Goal: Information Seeking & Learning: Learn about a topic

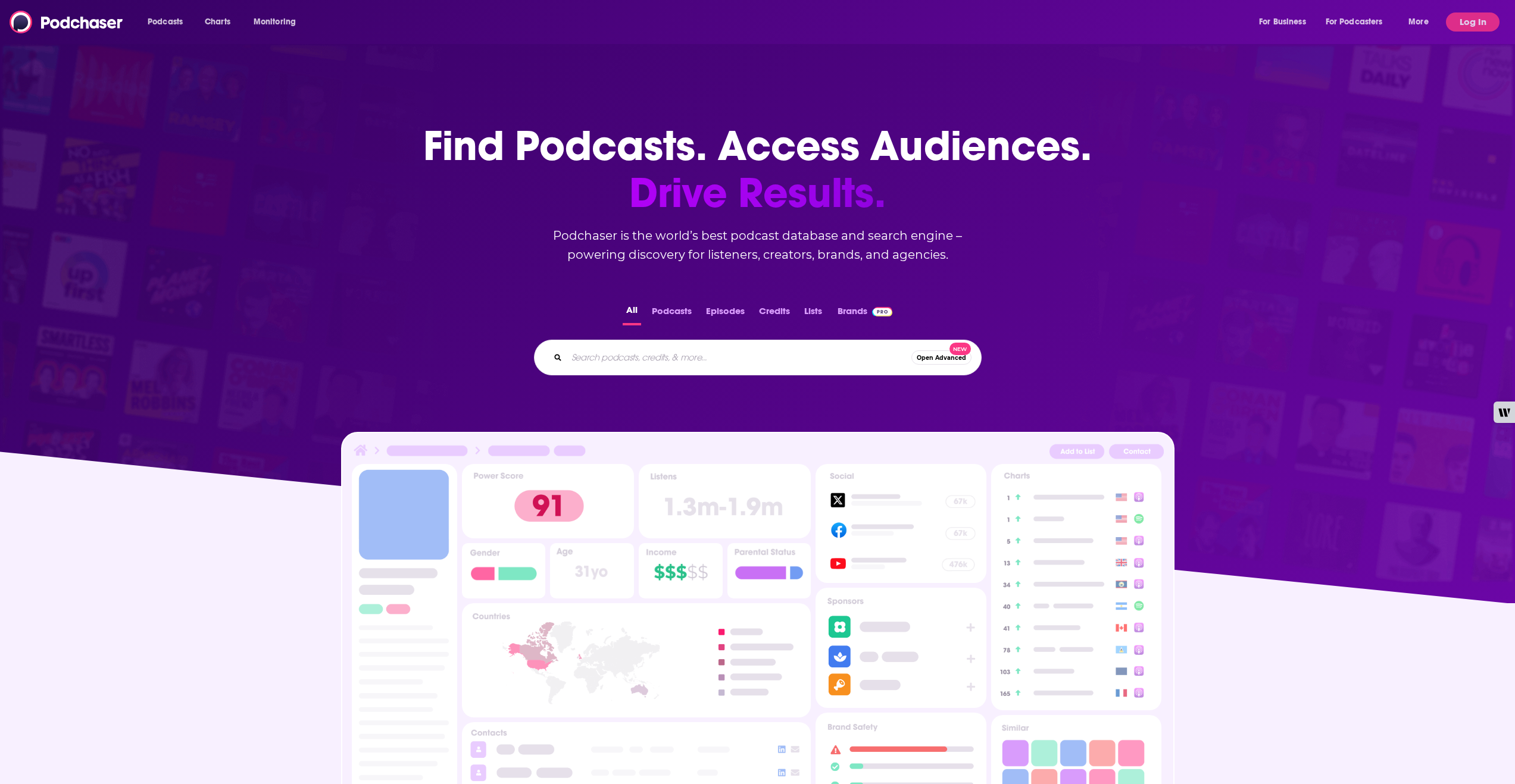
click at [628, 352] on input "Search podcasts, credits, & more..." at bounding box center [739, 358] width 345 height 19
type input "the cognitive revolution podcast"
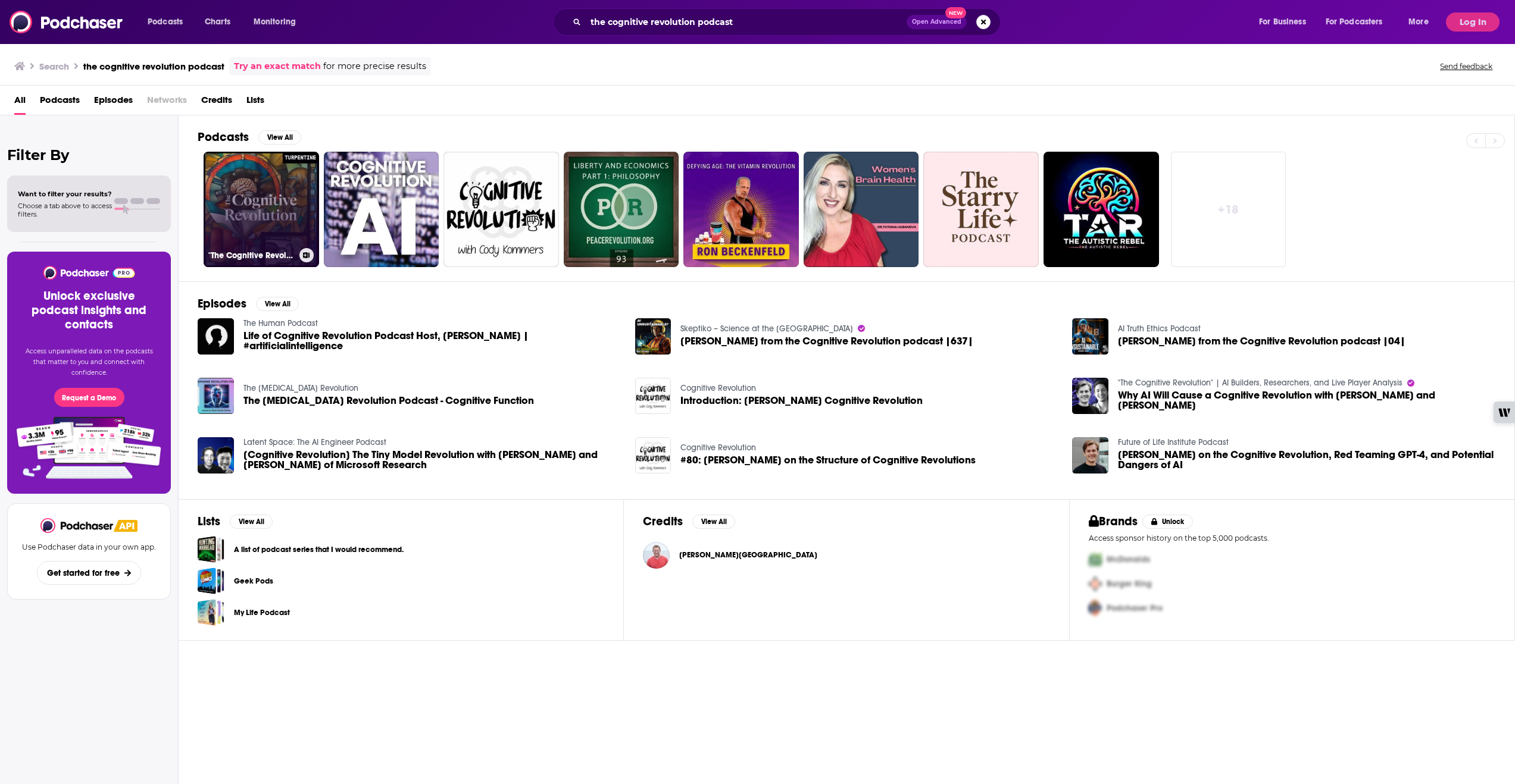
click at [254, 199] on link ""The Cognitive Revolution" | AI Builders, Researchers, and Live Player Analysis" at bounding box center [262, 210] width 116 height 116
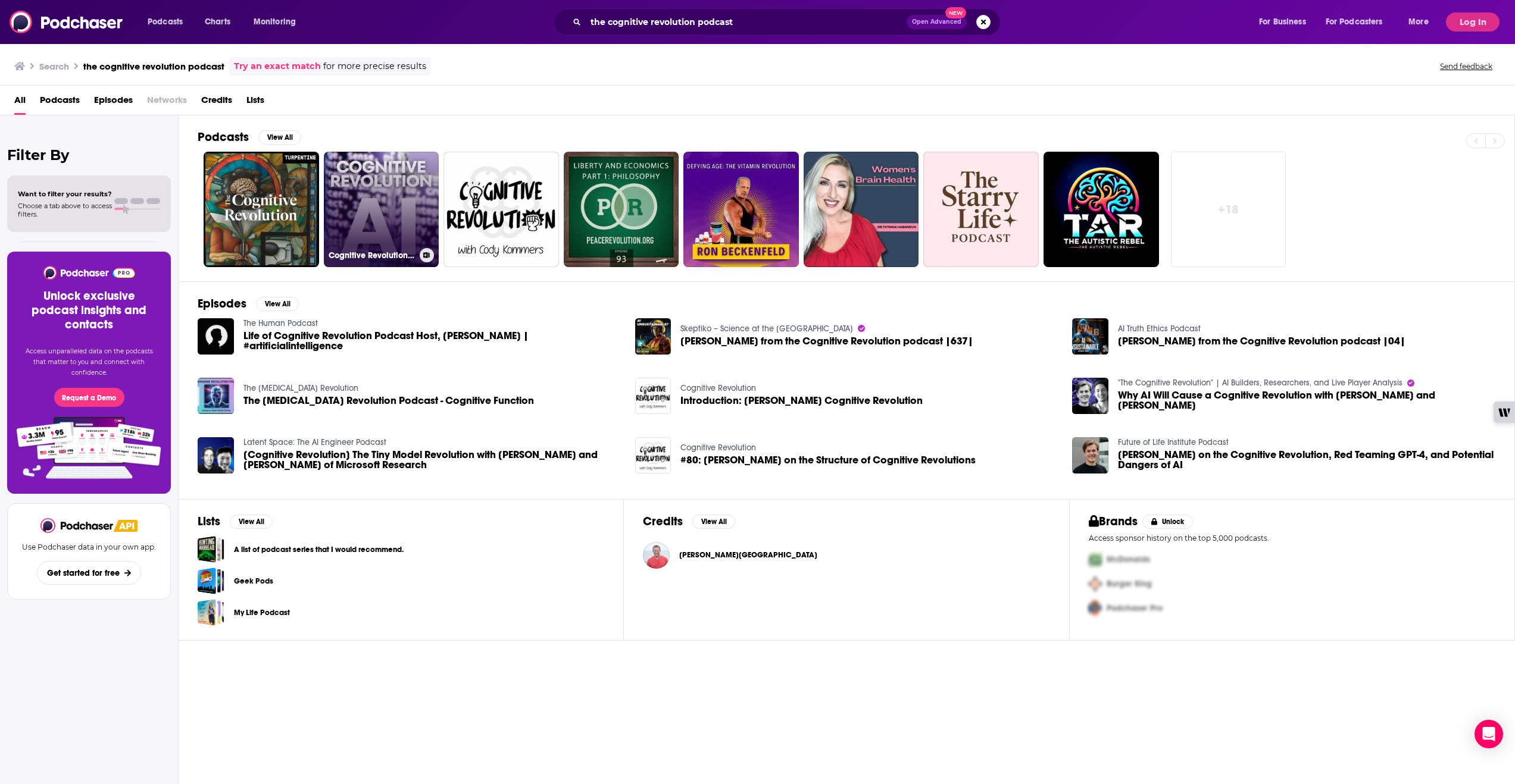
click at [406, 228] on link "Cognitive Revolution AI" at bounding box center [382, 210] width 116 height 116
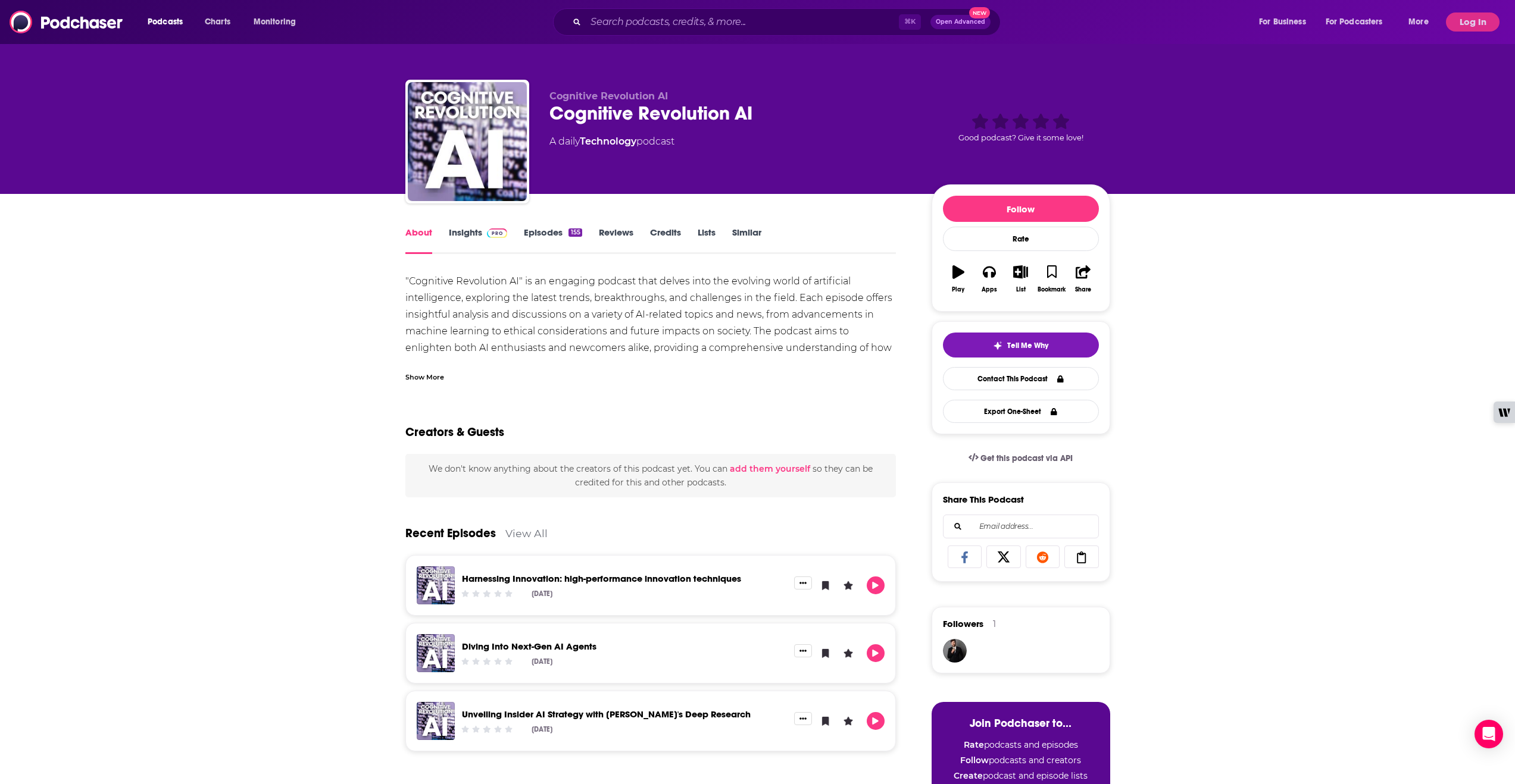
click at [1266, 175] on div "Cognitive Revolution AI Cognitive Revolution AI A daily Technology podcast Good…" at bounding box center [757, 97] width 1515 height 194
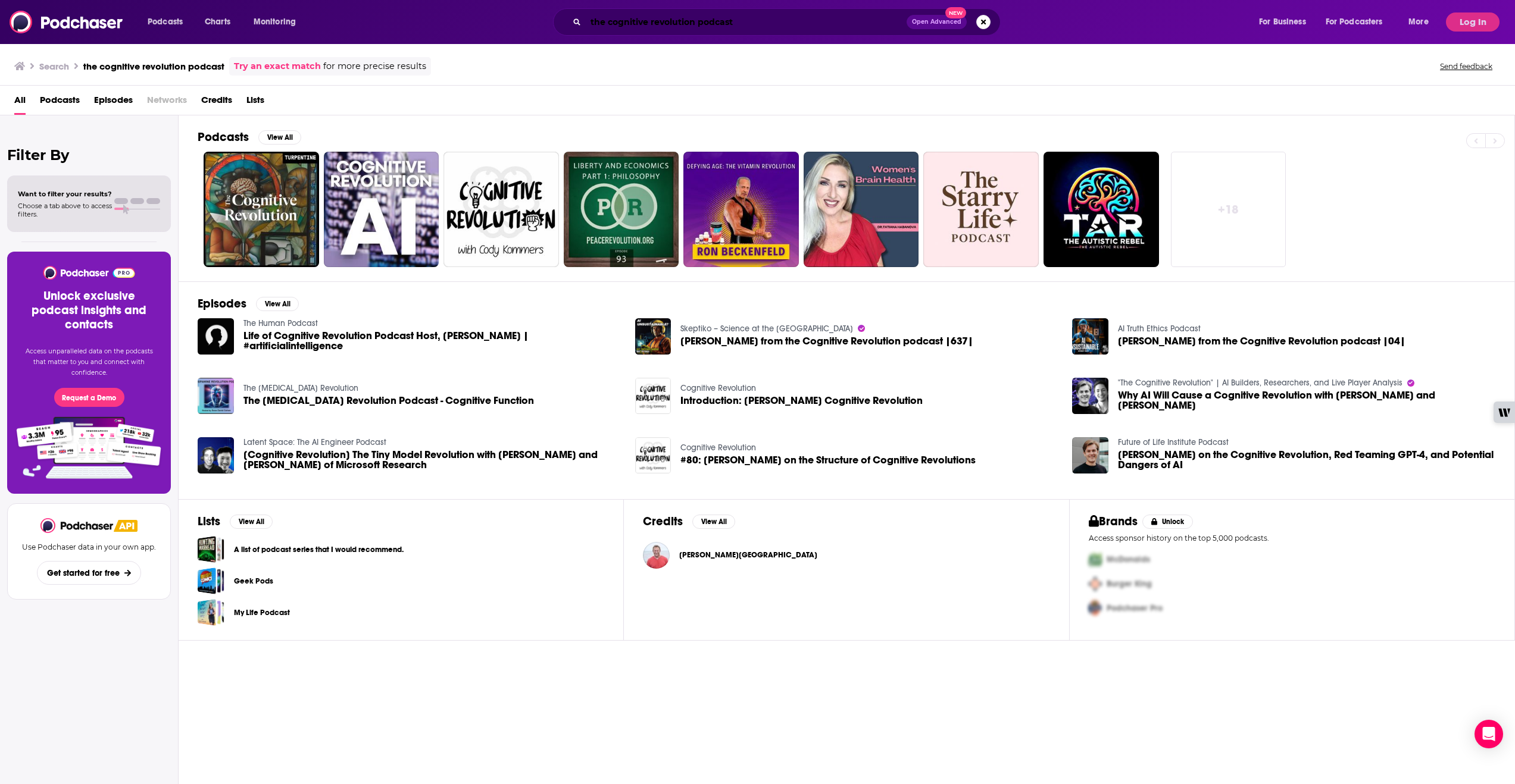
click at [597, 22] on input "the cognitive revolution podcast" at bounding box center [746, 22] width 321 height 19
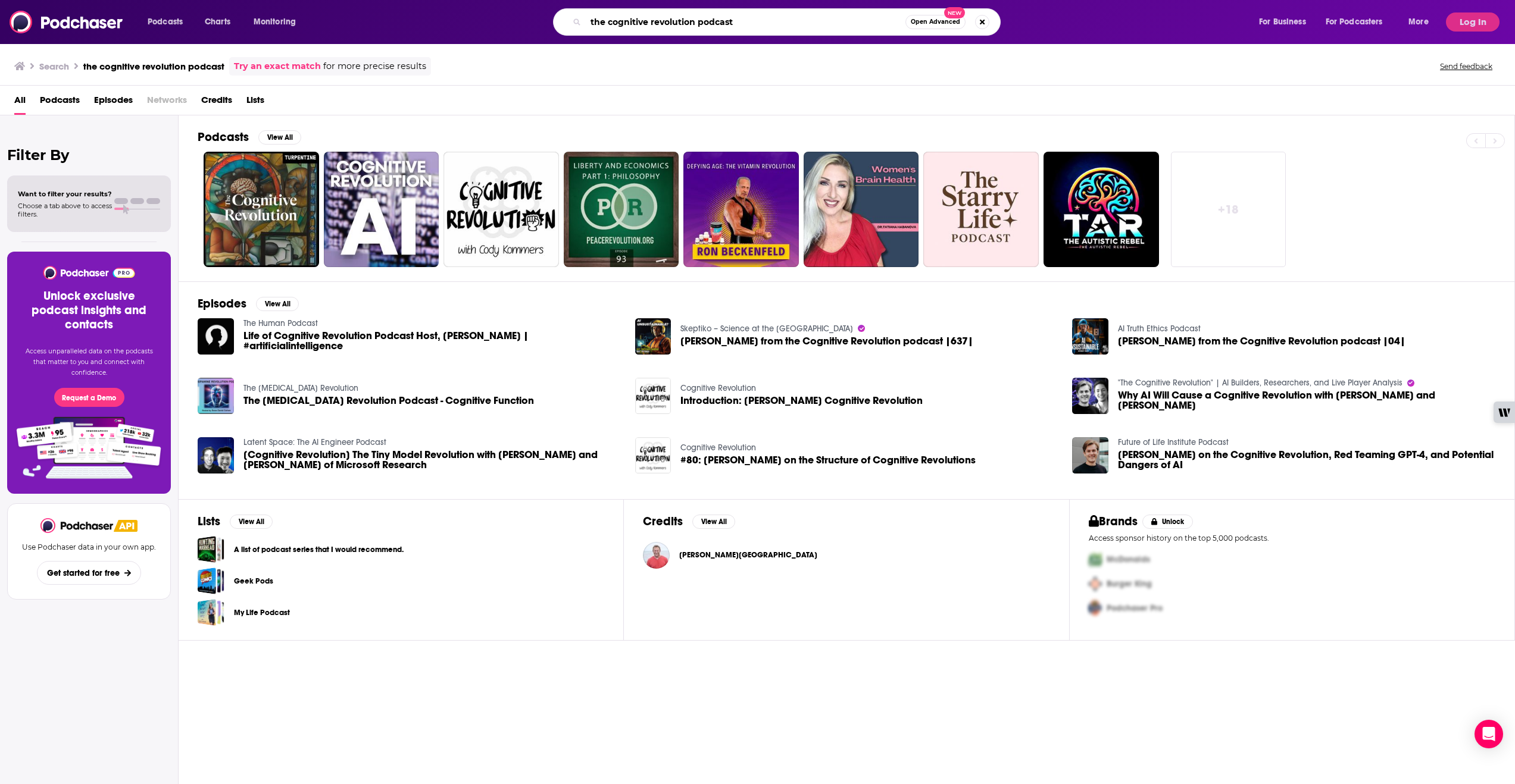
click at [597, 22] on input "the cognitive revolution podcast" at bounding box center [745, 22] width 320 height 19
click at [666, 28] on input "the cognitive revolution podcast" at bounding box center [745, 22] width 320 height 19
drag, startPoint x: 743, startPoint y: 22, endPoint x: 695, endPoint y: 23, distance: 48.0
click at [695, 23] on input "the cognitive revolution podcast" at bounding box center [745, 22] width 320 height 19
type input "the cognitive revolution"
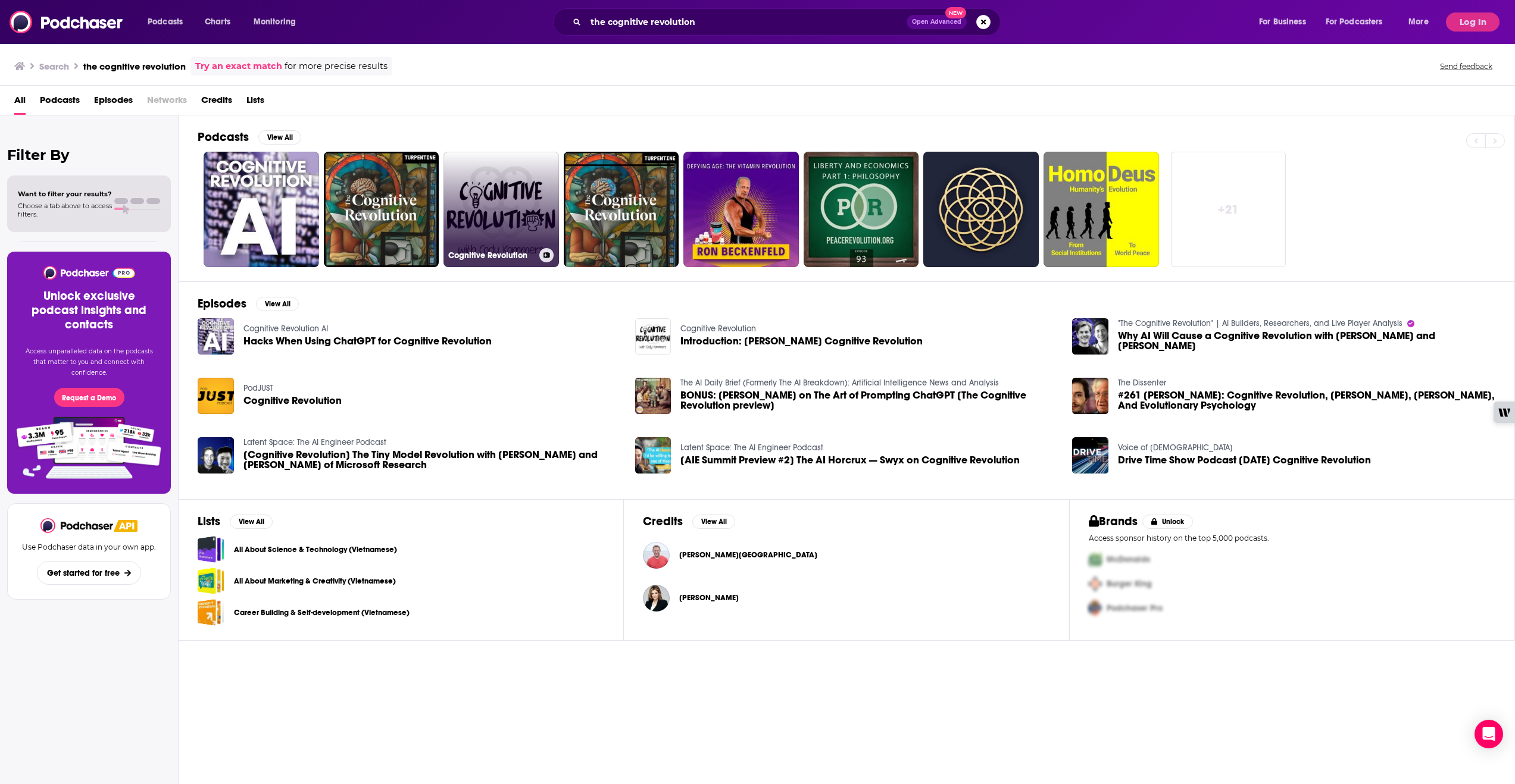
click at [494, 169] on link "Cognitive Revolution" at bounding box center [502, 210] width 116 height 116
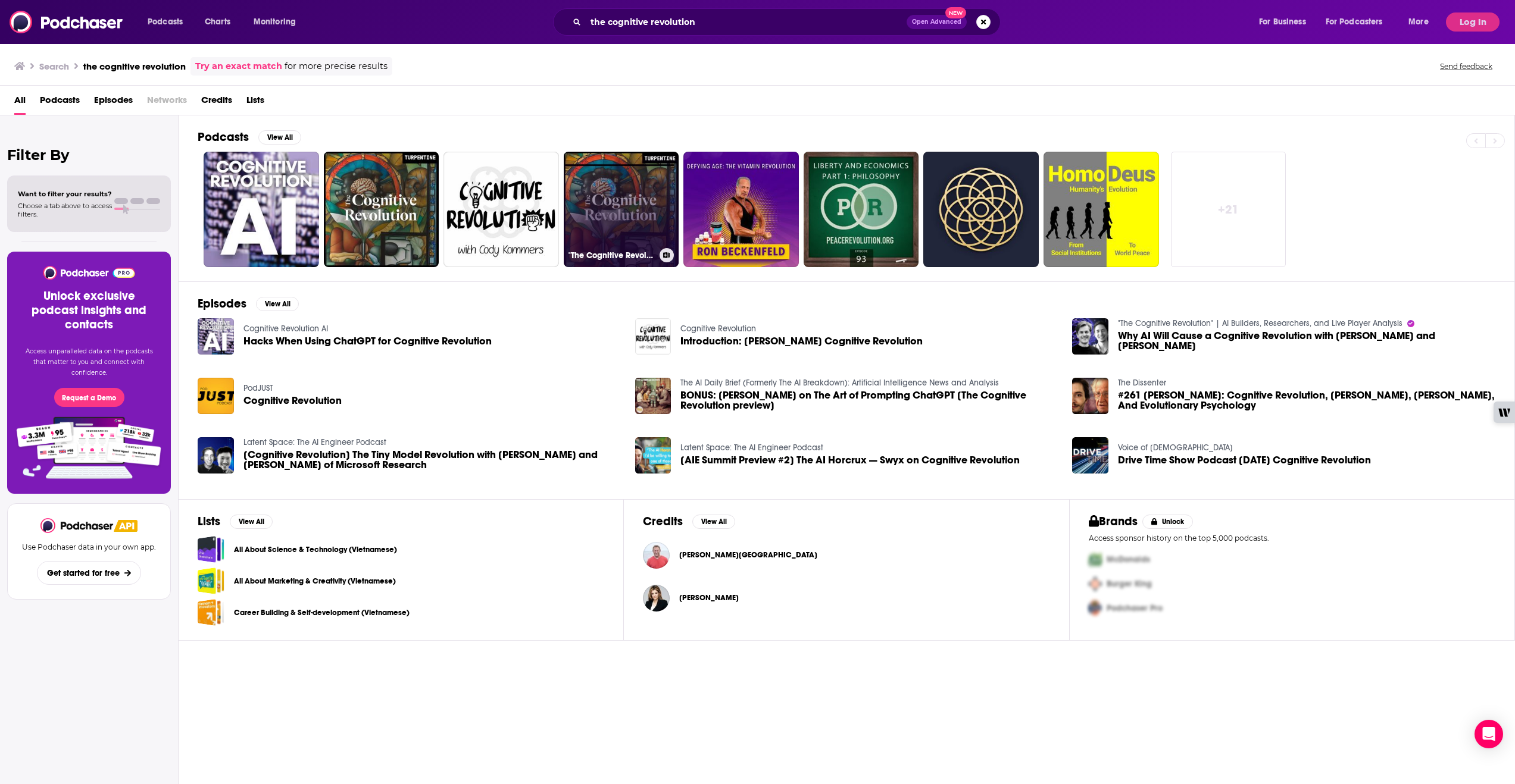
click at [635, 244] on link ""The Cognitive Revolution"" at bounding box center [622, 210] width 116 height 116
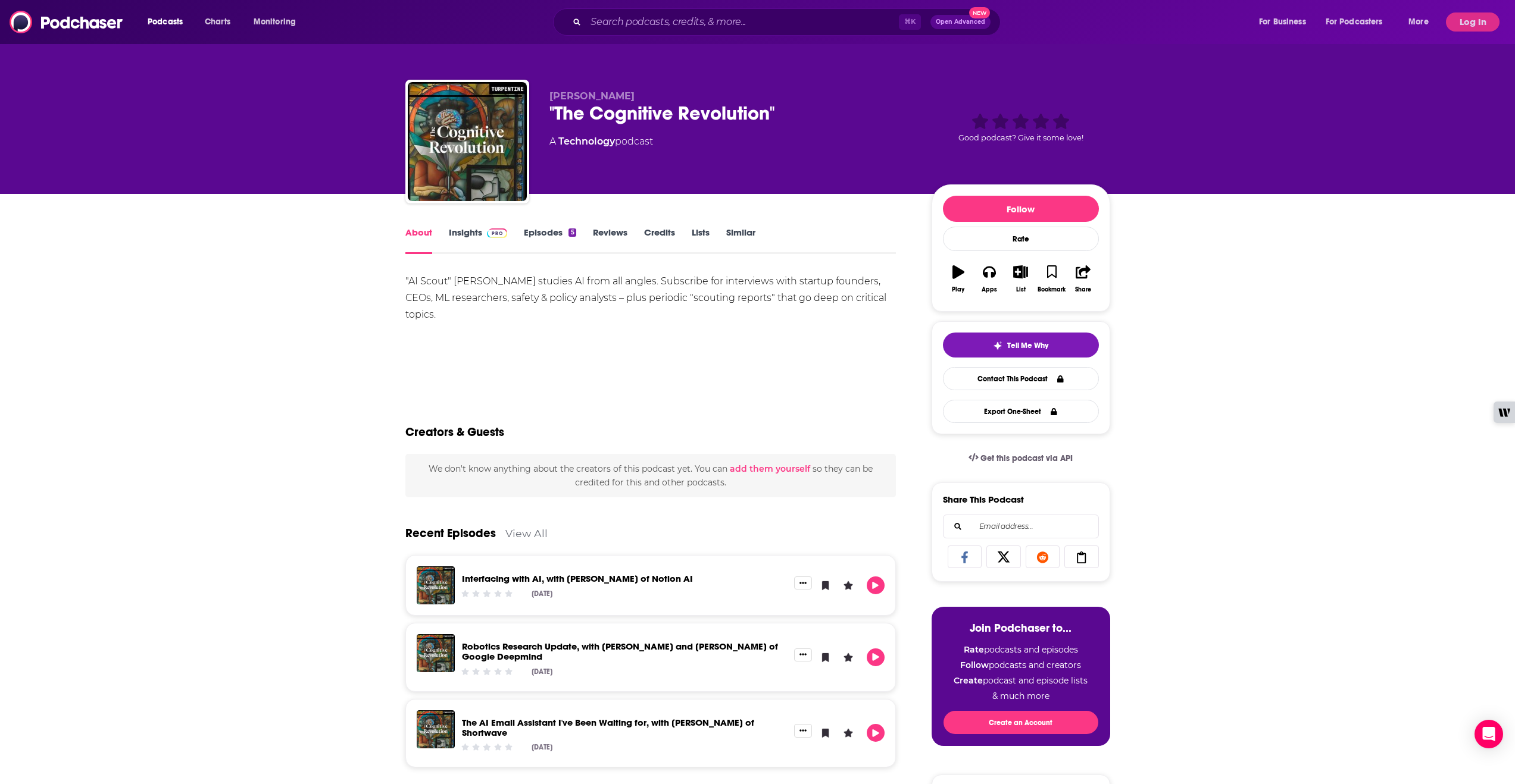
click at [484, 230] on link "Insights" at bounding box center [478, 240] width 59 height 27
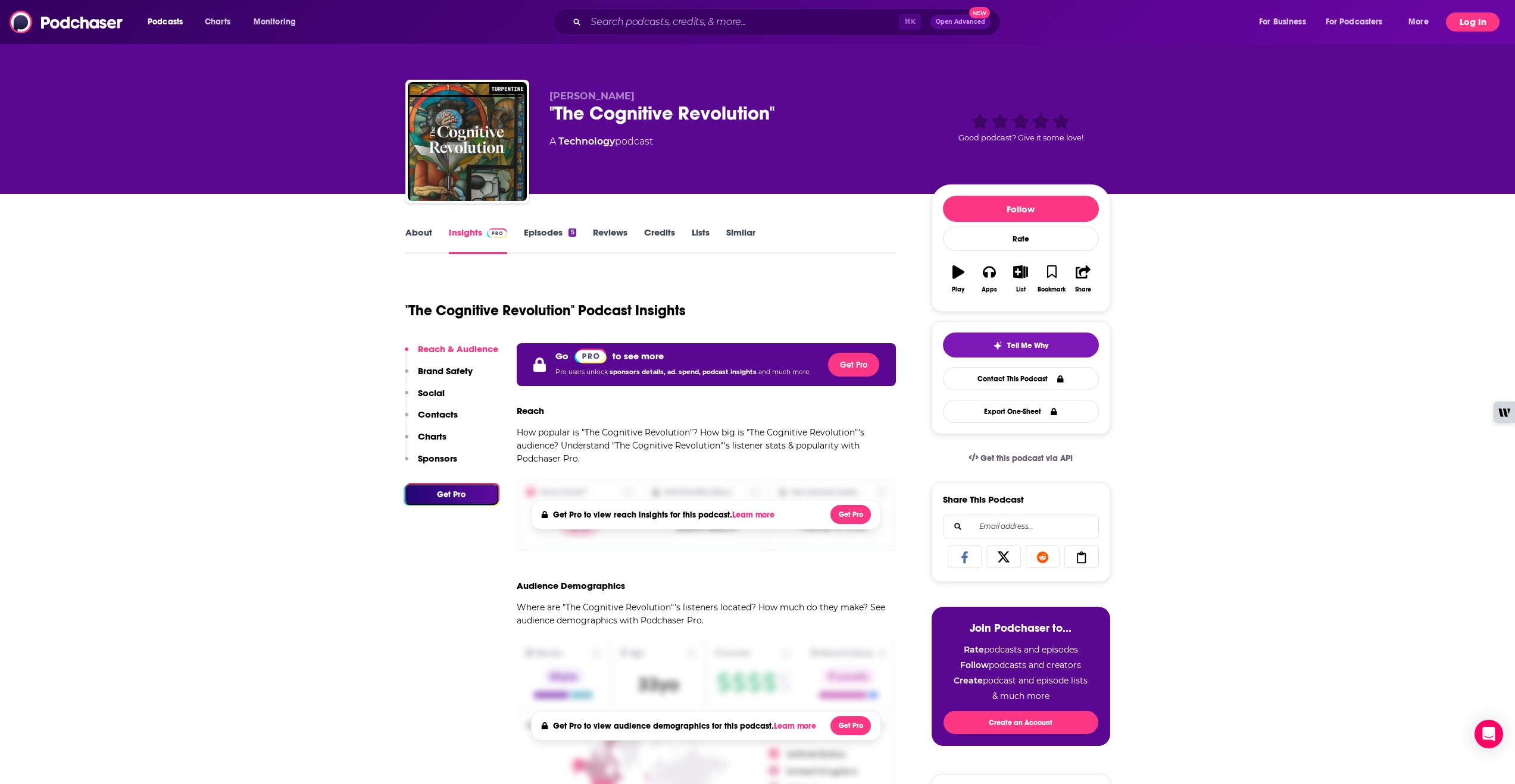
click at [1457, 27] on button "Log In" at bounding box center [1472, 22] width 53 height 19
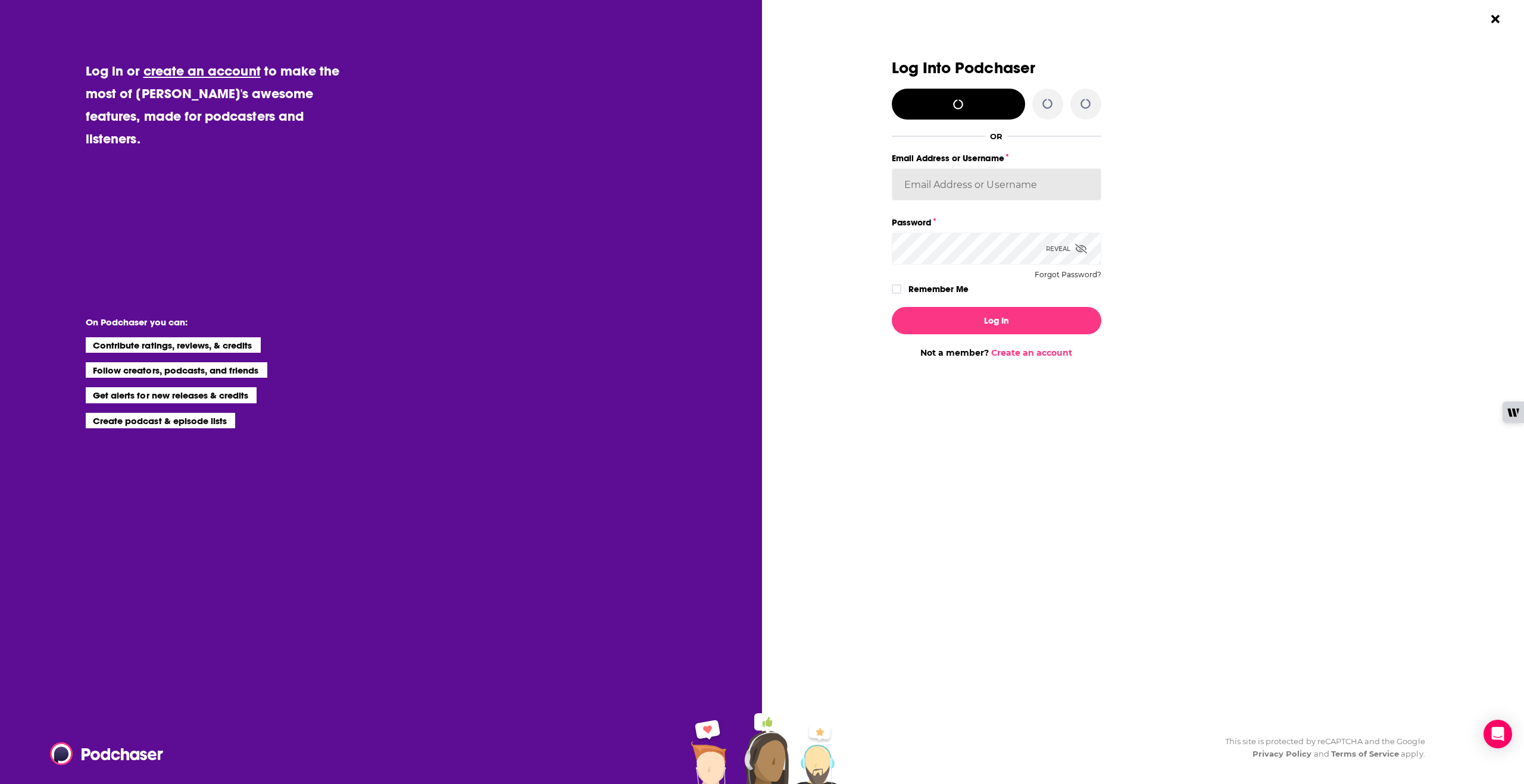
type input "[EMAIL_ADDRESS][DOMAIN_NAME]"
click at [982, 325] on button "Log In" at bounding box center [996, 320] width 209 height 27
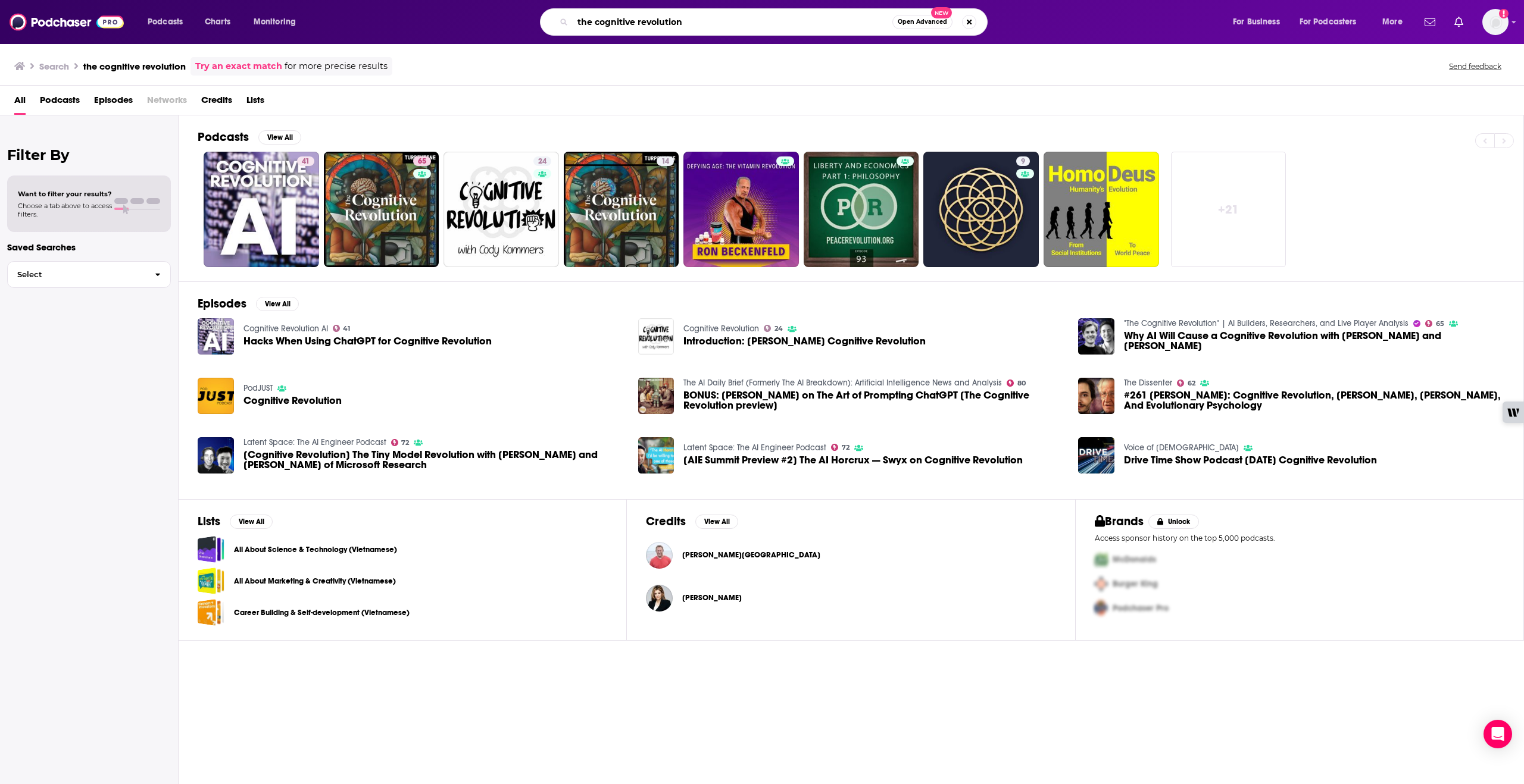
drag, startPoint x: 704, startPoint y: 24, endPoint x: 595, endPoint y: 11, distance: 109.8
click at [595, 11] on div "the cognitive revolution Open Advanced New" at bounding box center [763, 22] width 447 height 27
type input "The Cognitive Revolution"
click at [323, 398] on span "Cognitive Revolution" at bounding box center [292, 400] width 98 height 10
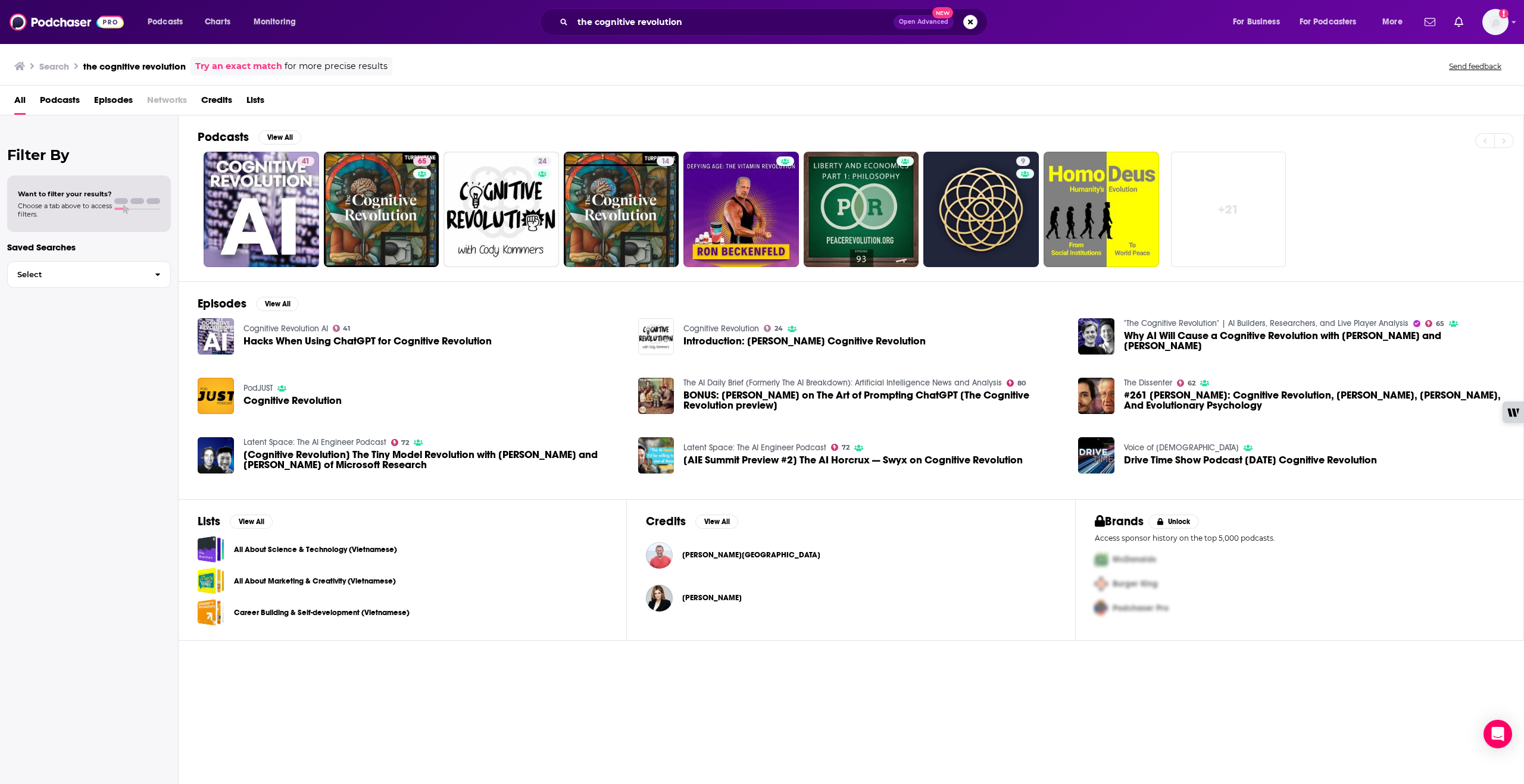
click at [1193, 339] on span "Why AI Will Cause a Cognitive Revolution with [PERSON_NAME] and [PERSON_NAME]" at bounding box center [1314, 340] width 380 height 20
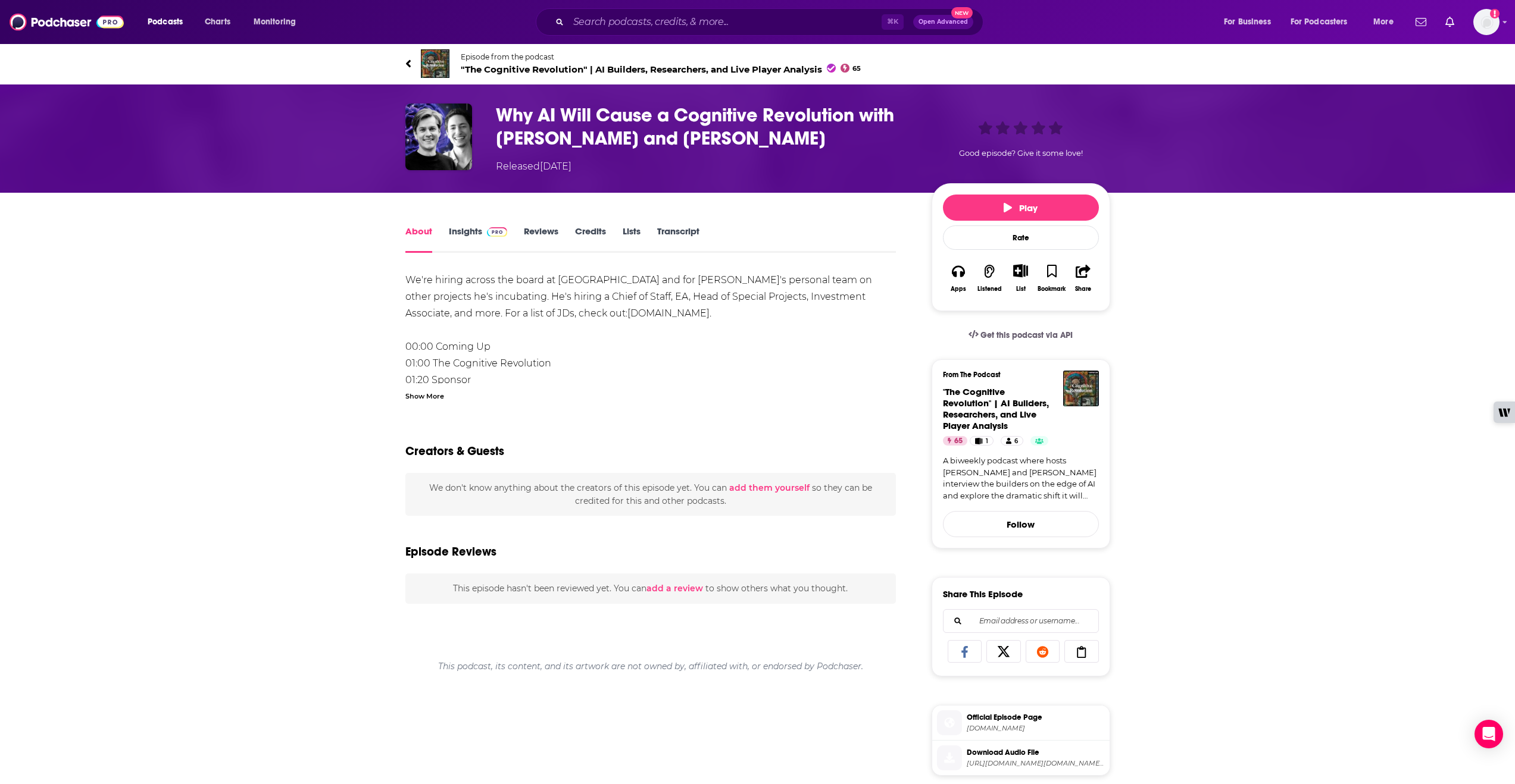
click at [483, 235] on span at bounding box center [494, 231] width 25 height 11
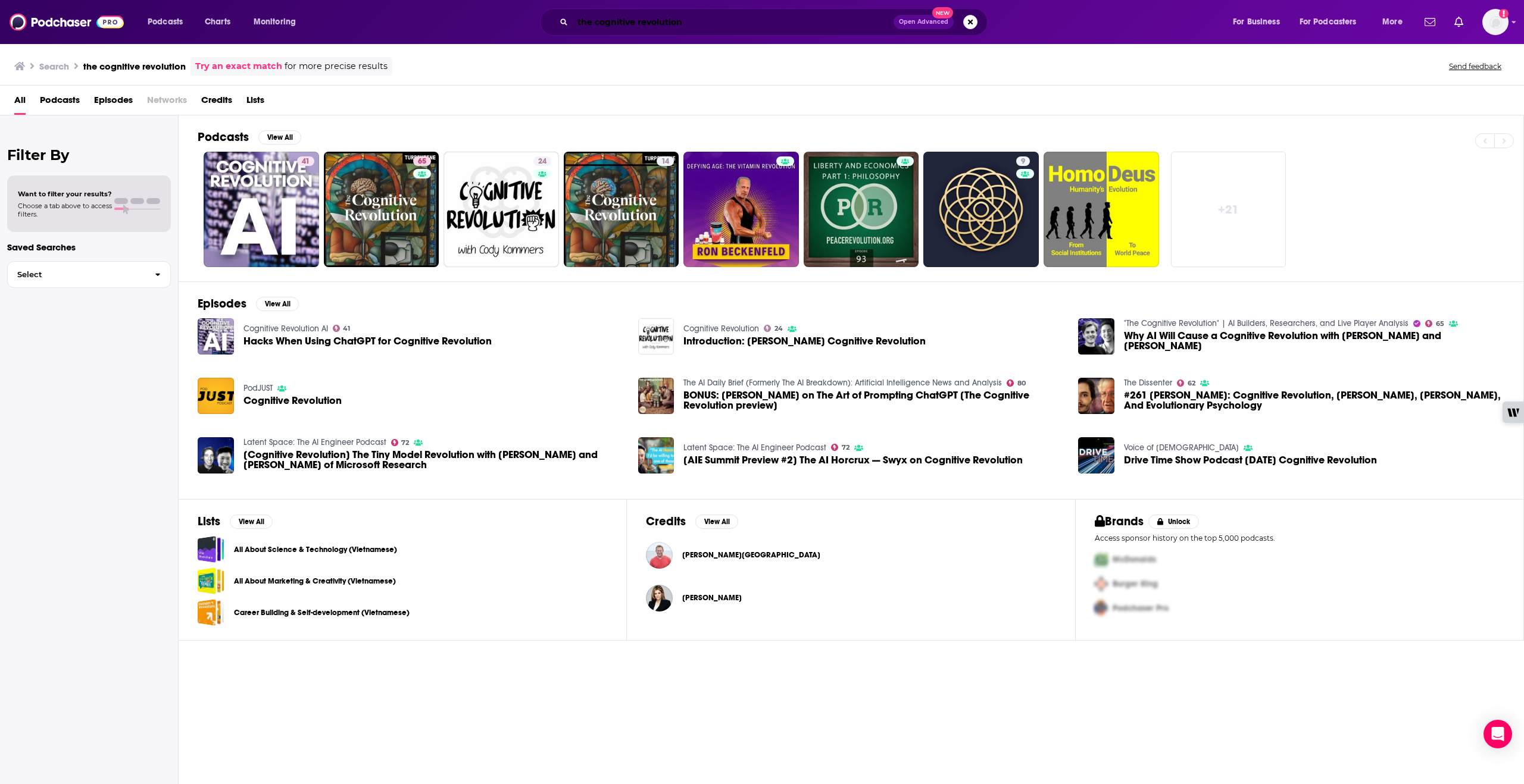
click at [649, 24] on input "the cognitive revolution" at bounding box center [733, 22] width 321 height 19
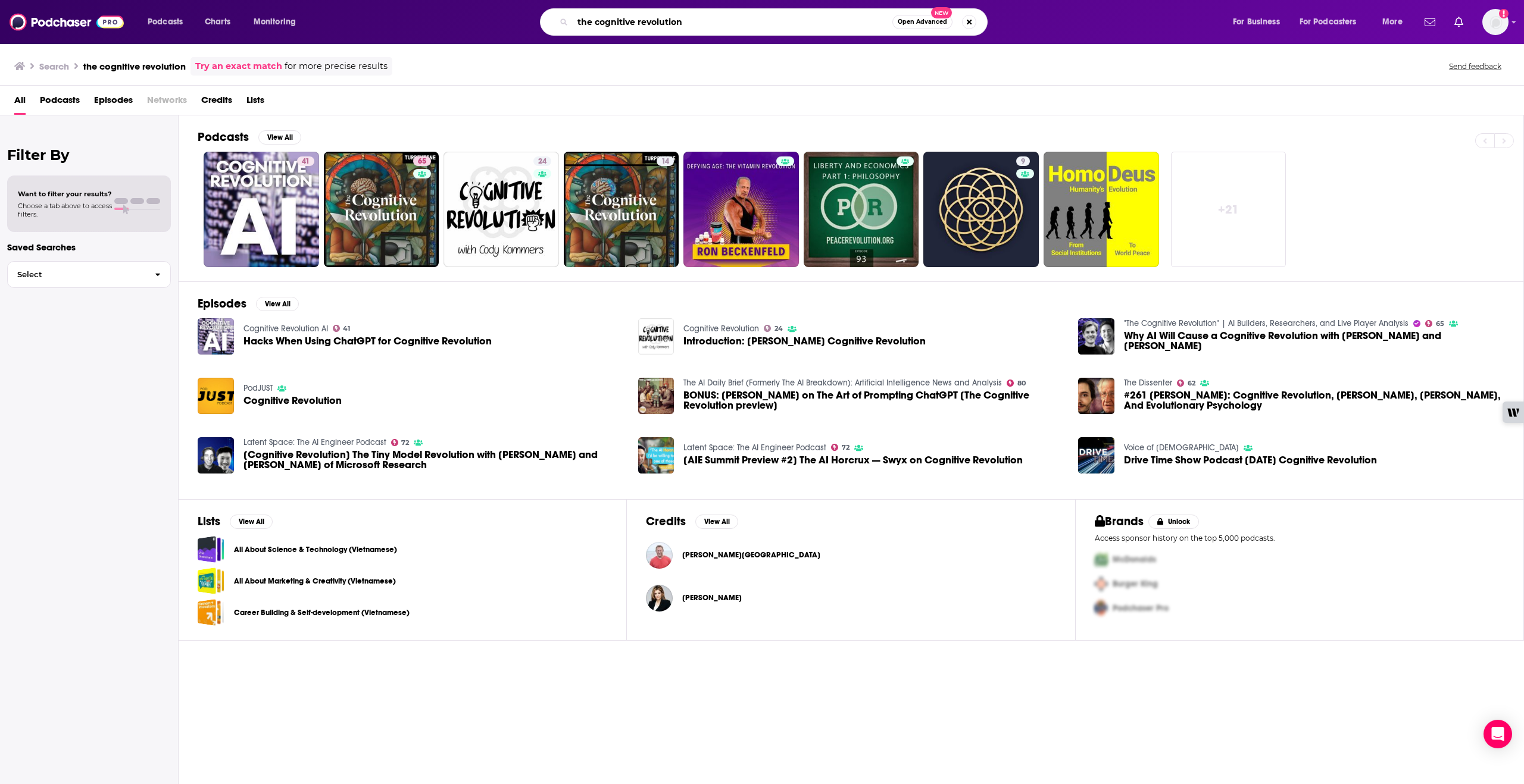
click at [649, 24] on input "the cognitive revolution" at bounding box center [732, 22] width 320 height 19
click at [649, 23] on input "the cognitive revolution" at bounding box center [732, 22] width 320 height 19
paste input ""The Cognitive Revolution""
type input ""The Cognitive Revolution""
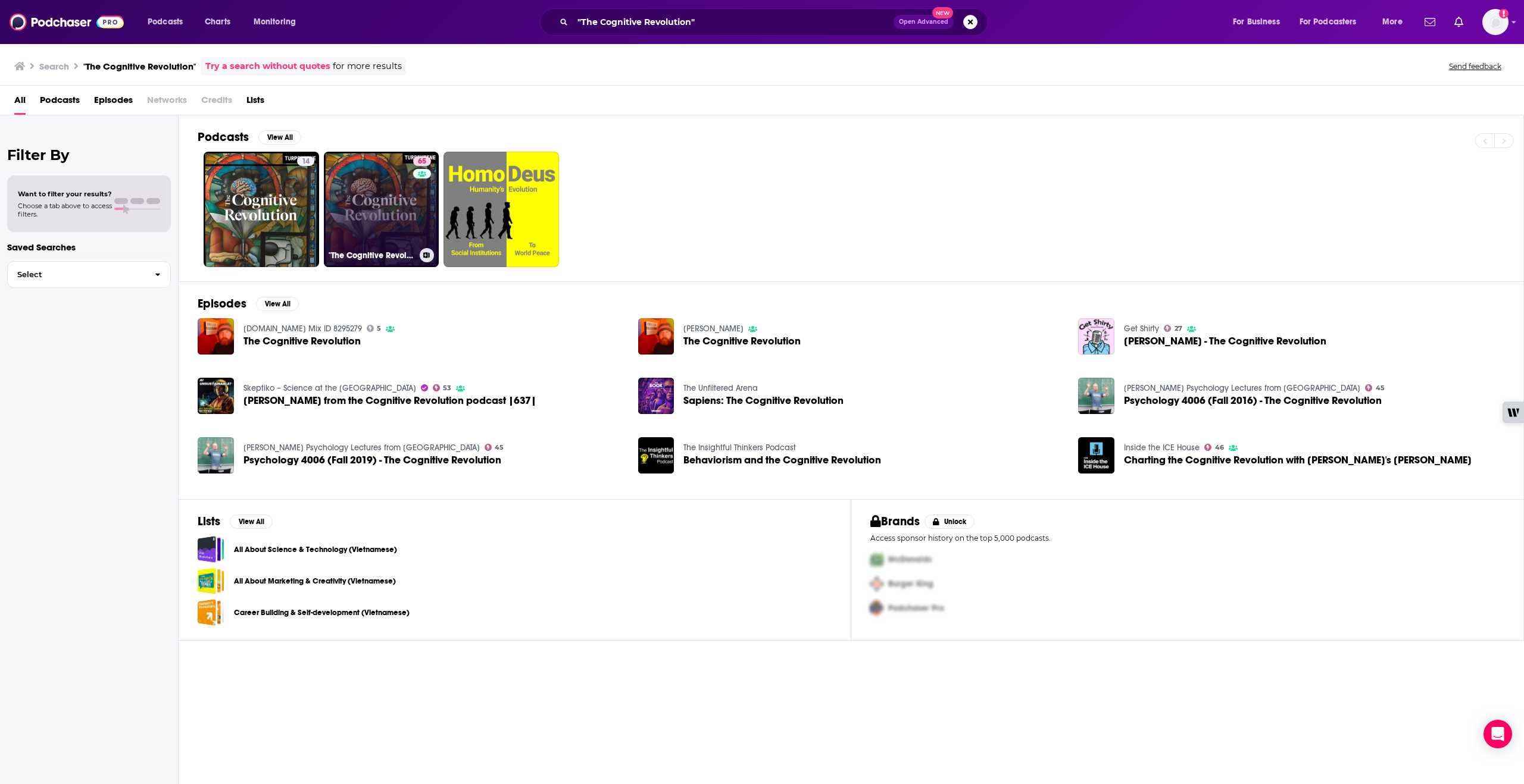
click at [388, 216] on link "65 "The Cognitive Revolution" | AI Builders, Researchers, and Live Player Analy…" at bounding box center [382, 210] width 116 height 116
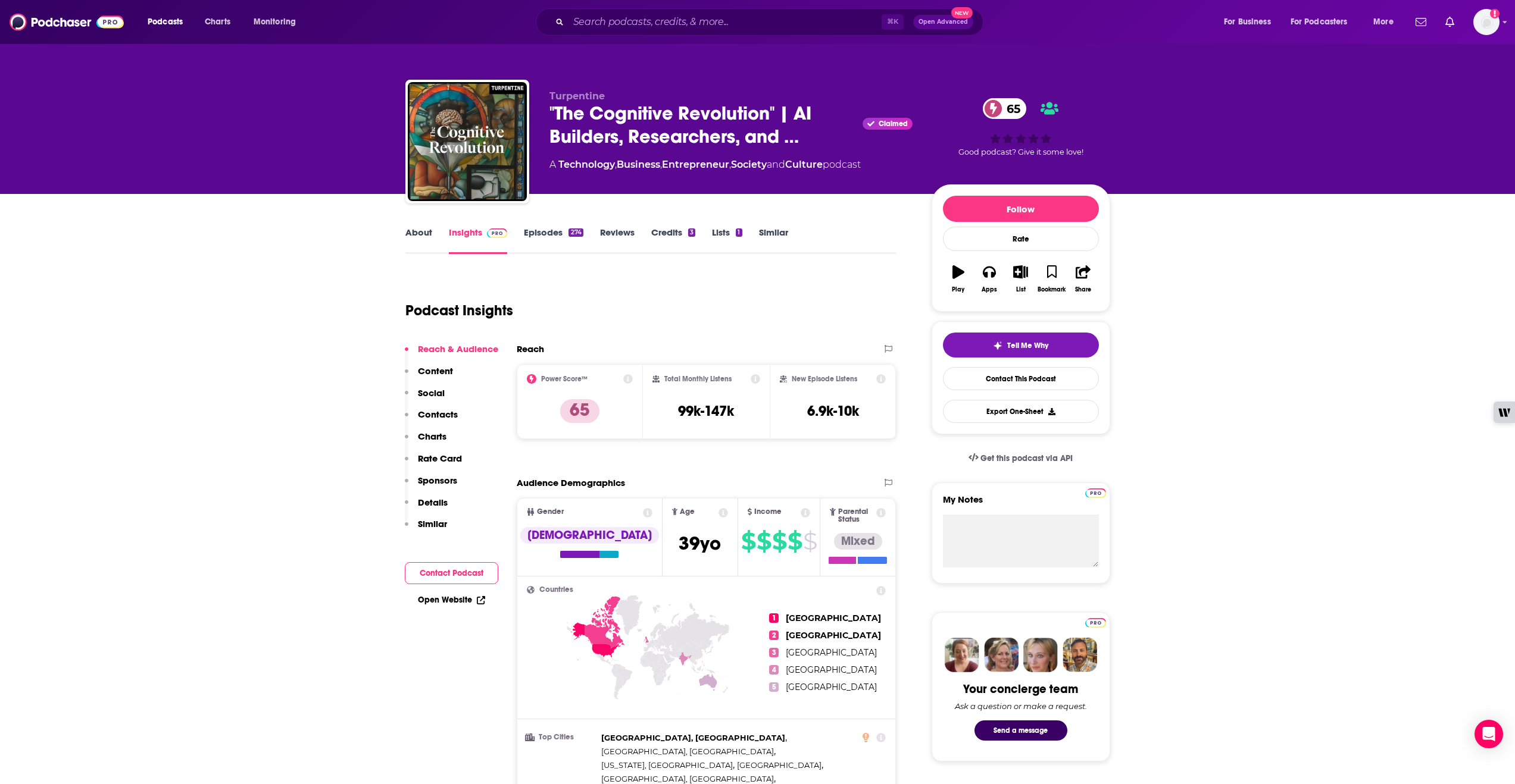
click at [417, 231] on link "About" at bounding box center [419, 240] width 27 height 27
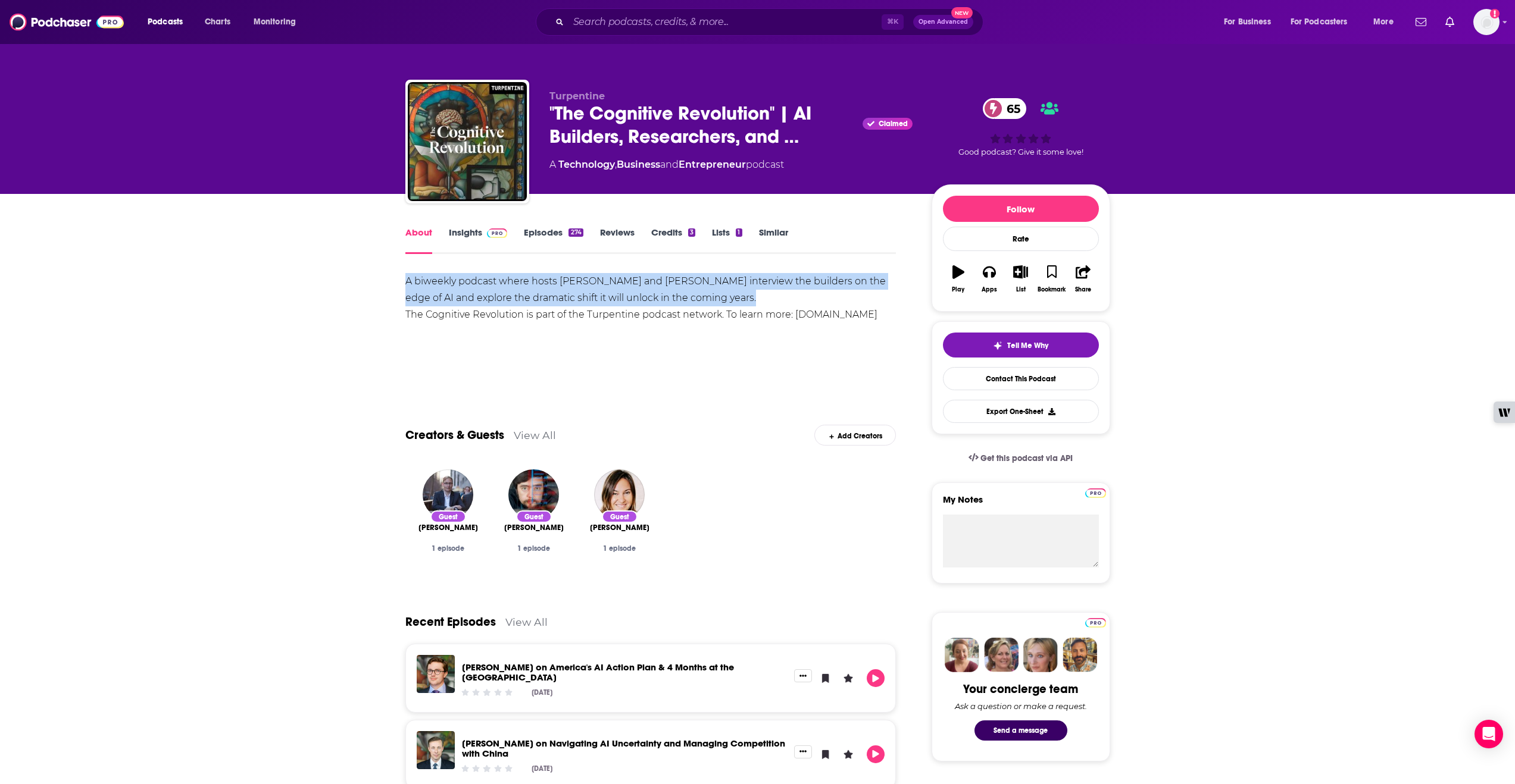
copy div "A biweekly podcast where hosts [PERSON_NAME] and [PERSON_NAME] interview the bu…"
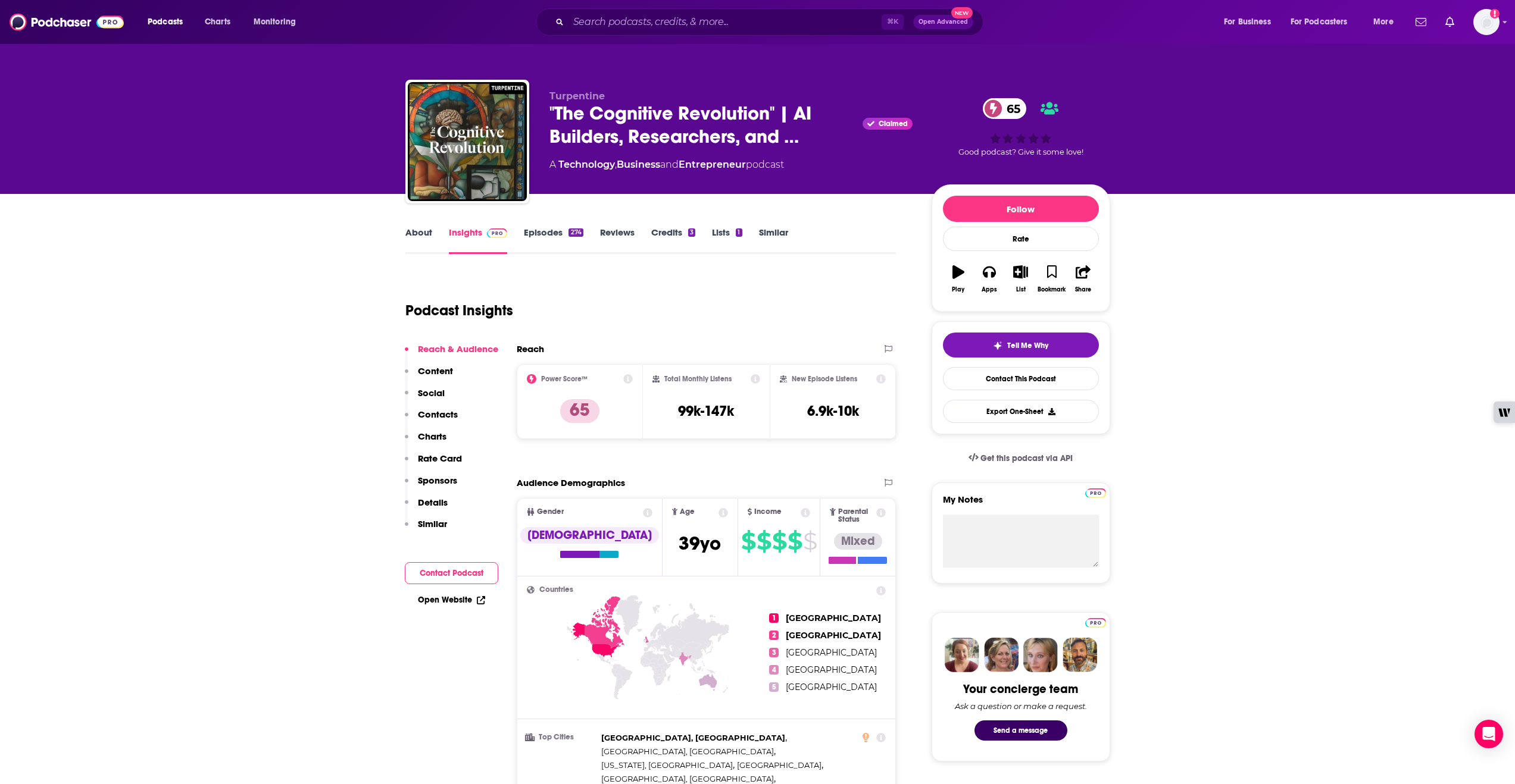
drag, startPoint x: 726, startPoint y: 299, endPoint x: 8, endPoint y: 425, distance: 729.0
